Goal: Transaction & Acquisition: Purchase product/service

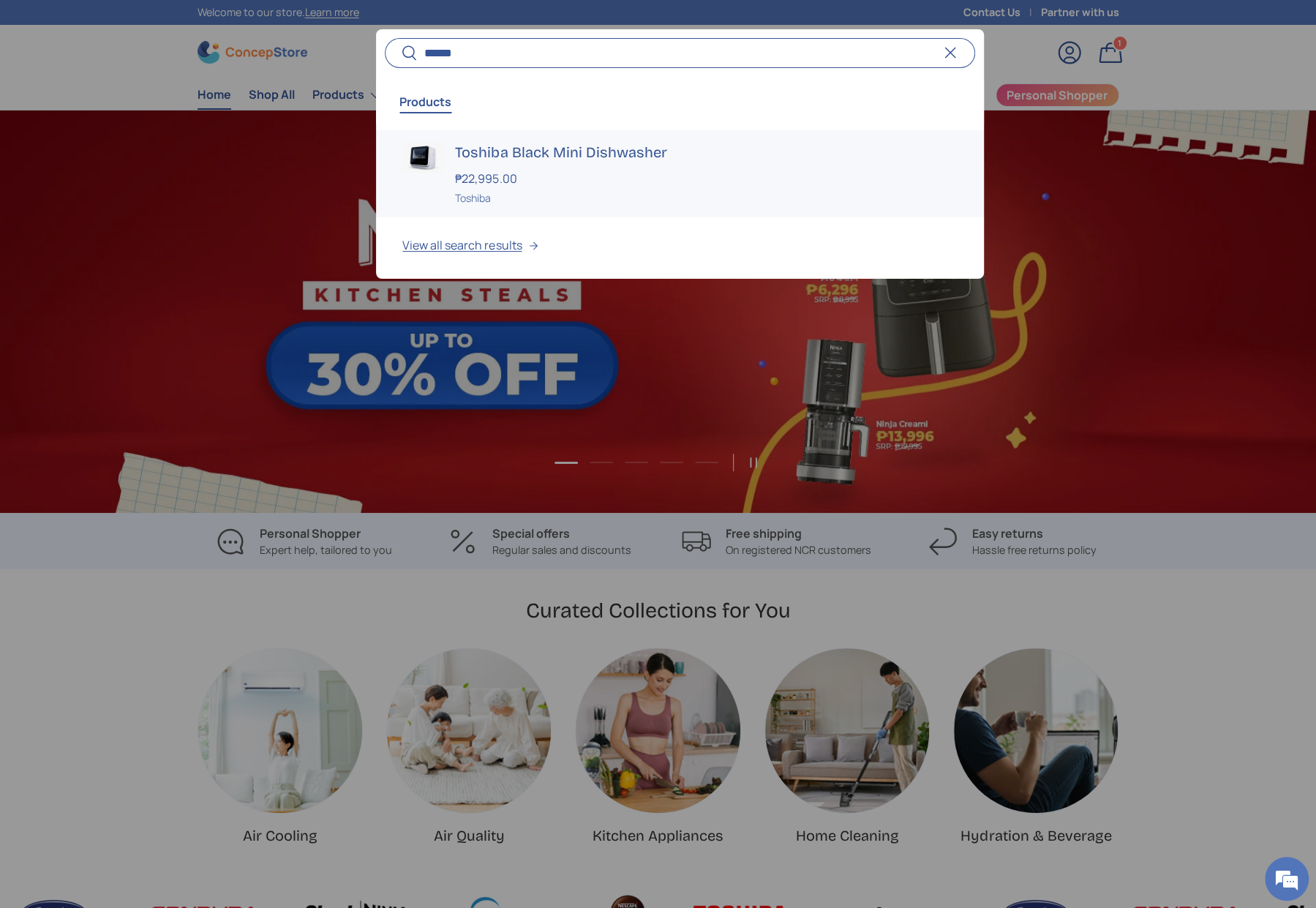
type input "******"
click at [512, 171] on strong "₱22,995.00" at bounding box center [487, 179] width 65 height 16
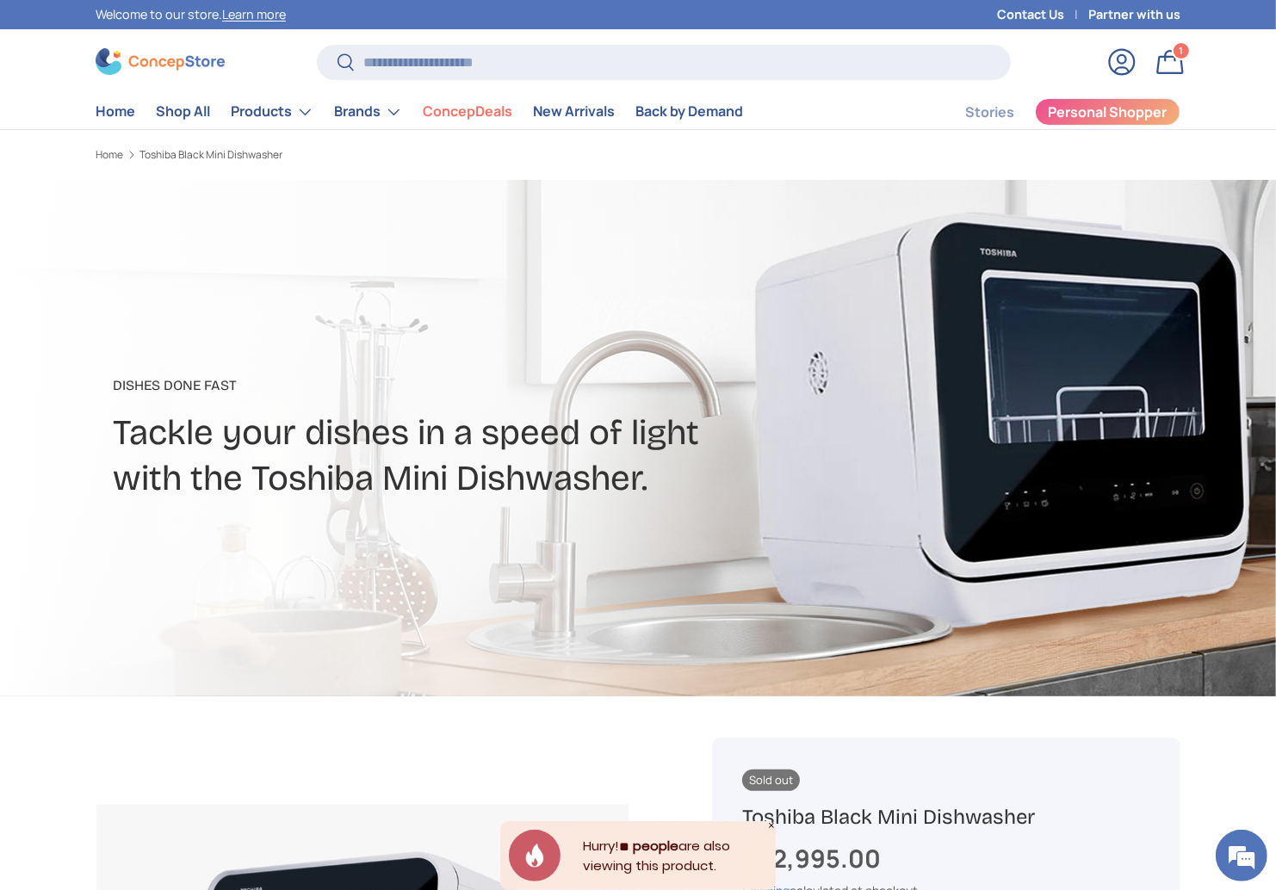
click at [190, 57] on img at bounding box center [160, 61] width 129 height 27
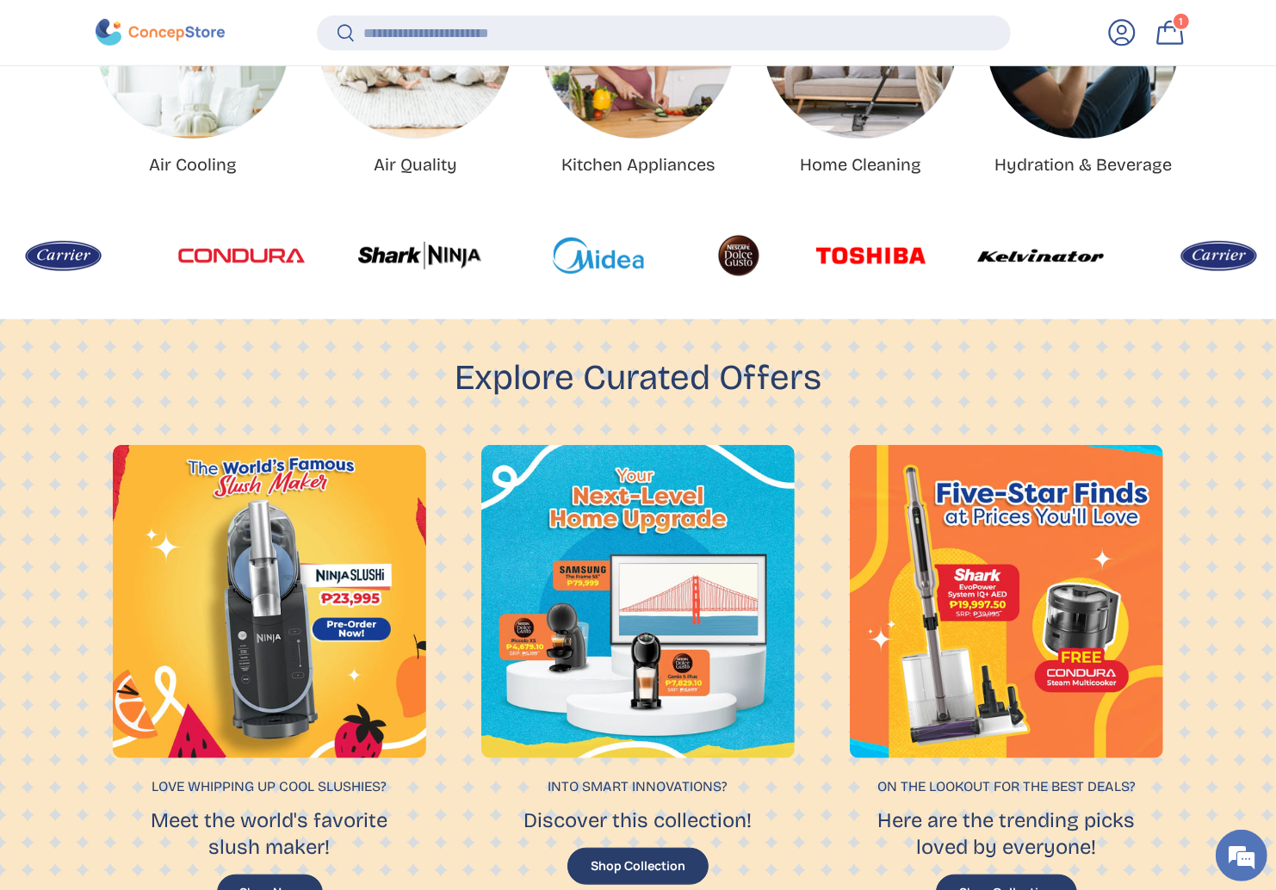
scroll to position [850, 0]
